Goal: Navigation & Orientation: Find specific page/section

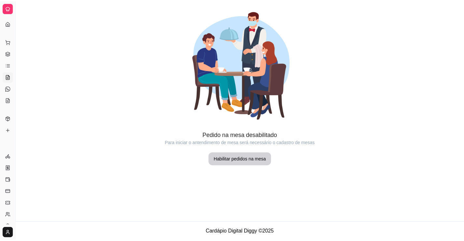
scroll to position [51, 0]
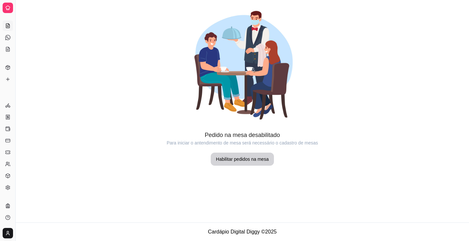
click at [5, 36] on link "Diggy Bot novo" at bounding box center [8, 37] width 10 height 10
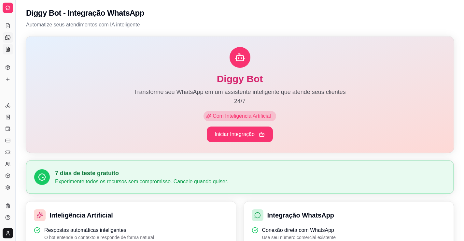
click at [9, 48] on icon at bounding box center [8, 47] width 1 height 1
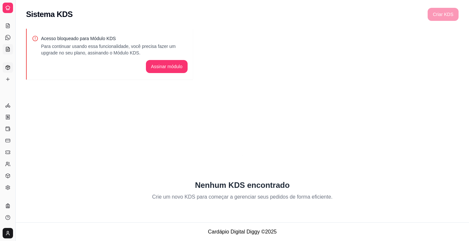
click at [7, 67] on polyline at bounding box center [8, 66] width 4 height 1
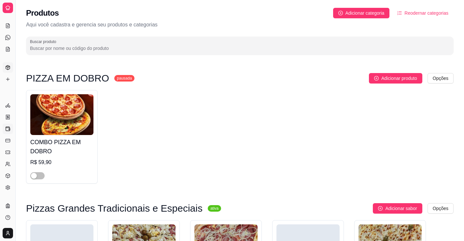
scroll to position [65, 0]
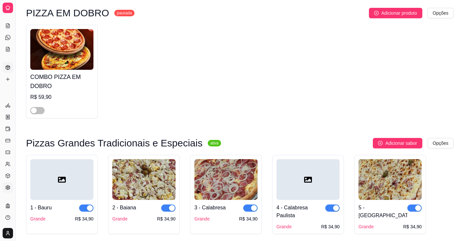
click at [5, 188] on link "Configurações" at bounding box center [8, 187] width 10 height 10
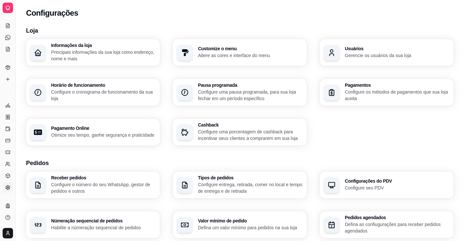
click at [7, 184] on link "Configurações" at bounding box center [8, 187] width 10 height 10
drag, startPoint x: 21, startPoint y: 148, endPoint x: 26, endPoint y: 148, distance: 5.9
click at [26, 148] on div "Loja Informações da loja Principais informações da sua loja como endereço, nome…" at bounding box center [240, 230] width 449 height 416
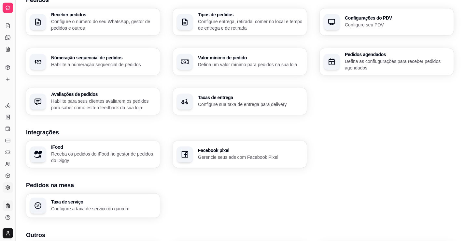
click at [5, 206] on link "Planos" at bounding box center [8, 205] width 10 height 10
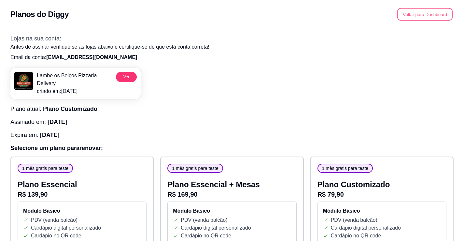
click at [424, 17] on button "Voltar para Dashboard" at bounding box center [425, 14] width 56 height 13
